Goal: Task Accomplishment & Management: Complete application form

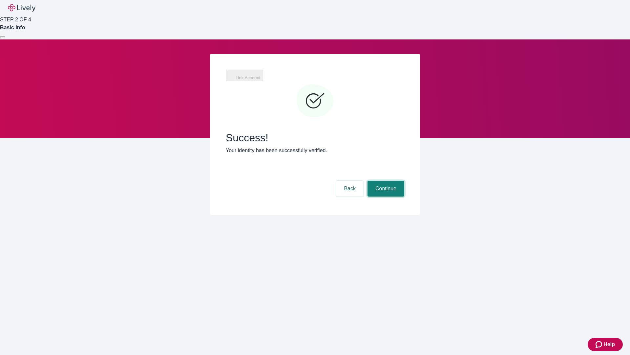
click at [385, 181] on button "Continue" at bounding box center [386, 189] width 37 height 16
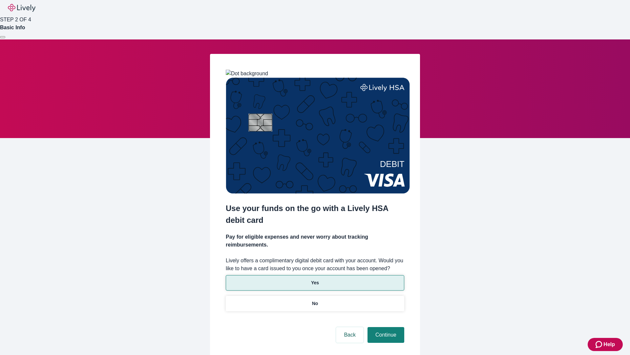
click at [315, 279] on p "Yes" at bounding box center [315, 282] width 8 height 7
click at [385, 327] on button "Continue" at bounding box center [386, 335] width 37 height 16
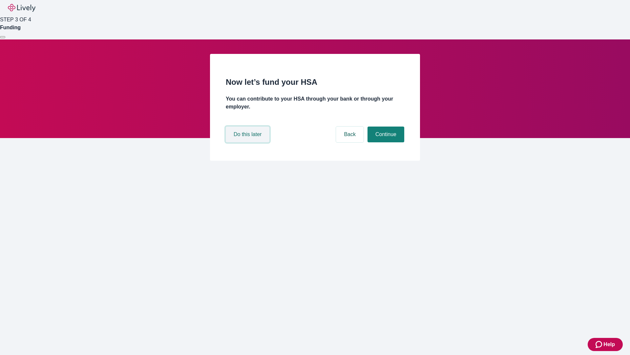
click at [249, 142] on button "Do this later" at bounding box center [248, 134] width 44 height 16
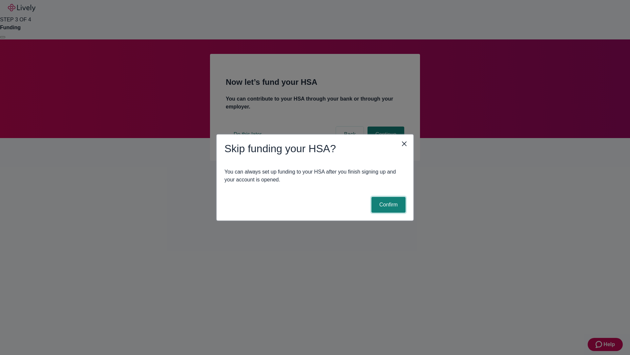
click at [388, 205] on button "Confirm" at bounding box center [389, 205] width 34 height 16
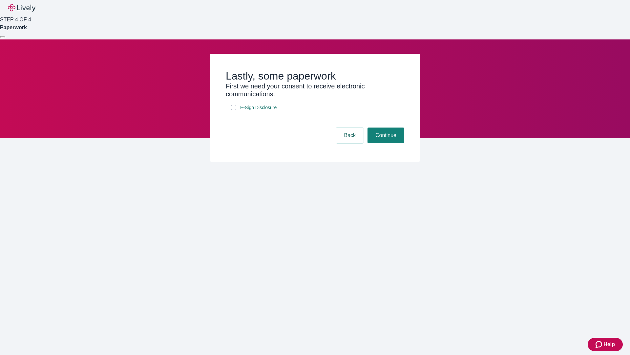
click at [234, 110] on input "E-Sign Disclosure" at bounding box center [233, 107] width 5 height 5
checkbox input "true"
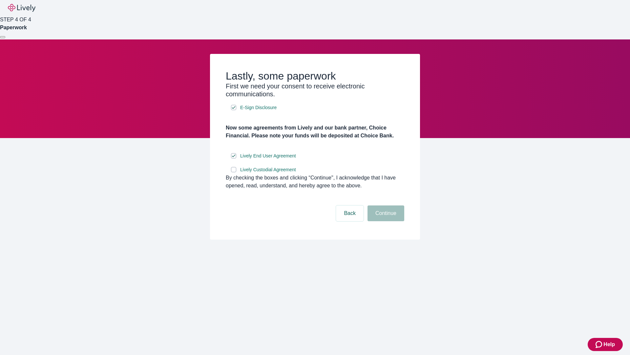
click at [234, 172] on input "Lively Custodial Agreement" at bounding box center [233, 169] width 5 height 5
checkbox input "true"
click at [385, 221] on button "Continue" at bounding box center [386, 213] width 37 height 16
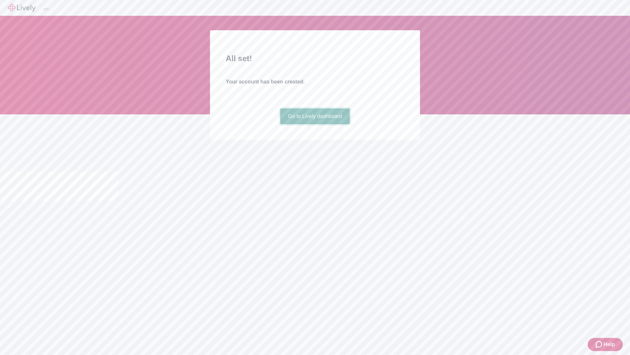
click at [315, 124] on link "Go to Lively dashboard" at bounding box center [315, 116] width 70 height 16
